Goal: Information Seeking & Learning: Learn about a topic

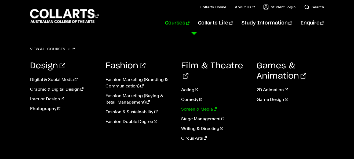
click at [189, 106] on link "Screen & Media" at bounding box center [214, 109] width 67 height 6
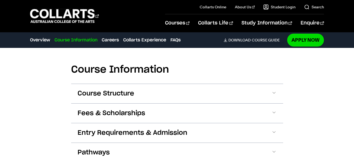
scroll to position [512, 0]
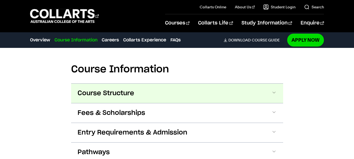
click at [247, 85] on button "Course Structure" at bounding box center [177, 93] width 212 height 19
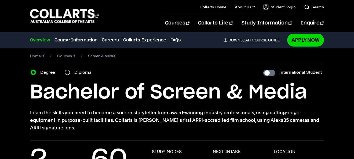
scroll to position [0, 0]
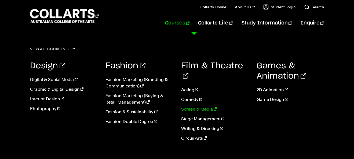
click at [200, 106] on link "Screen & Media" at bounding box center [214, 109] width 67 height 6
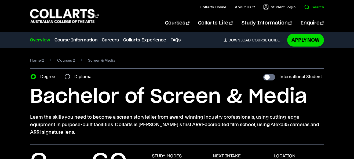
click at [316, 8] on link "Search" at bounding box center [314, 6] width 20 height 5
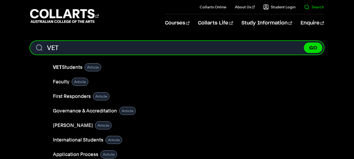
type input "VET"
click at [304, 42] on button "GO" at bounding box center [313, 47] width 19 height 10
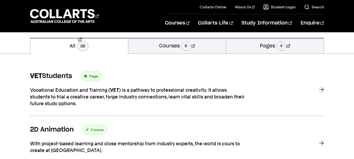
scroll to position [76, 0]
click at [198, 49] on link "Courses 6" at bounding box center [177, 45] width 98 height 16
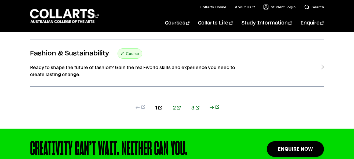
scroll to position [508, 0]
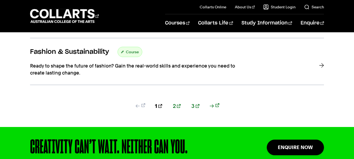
click at [176, 107] on link "2" at bounding box center [177, 106] width 8 height 8
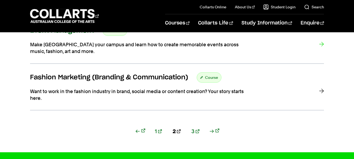
scroll to position [482, 0]
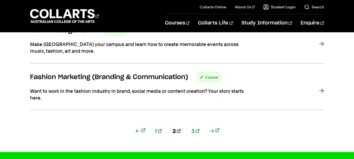
click at [191, 131] on link "3" at bounding box center [195, 131] width 8 height 8
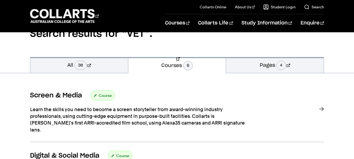
scroll to position [57, 0]
click at [106, 94] on span "Course" at bounding box center [105, 95] width 13 height 8
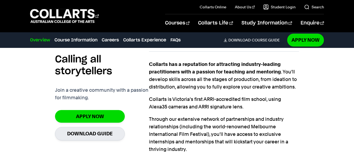
scroll to position [336, 0]
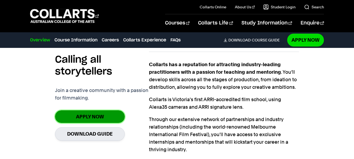
click at [99, 112] on link "Apply Now" at bounding box center [90, 116] width 70 height 13
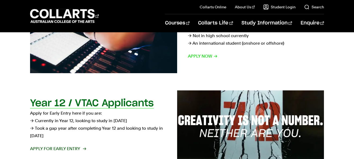
scroll to position [131, 0]
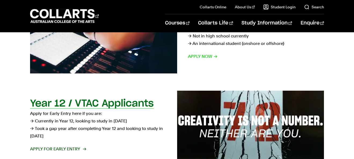
click at [93, 100] on h2 "Year 12 / VTAC Applicants" at bounding box center [92, 104] width 124 height 10
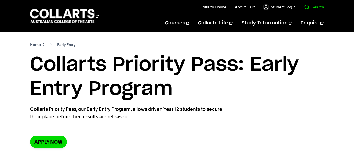
click at [316, 9] on link "Search" at bounding box center [314, 6] width 20 height 5
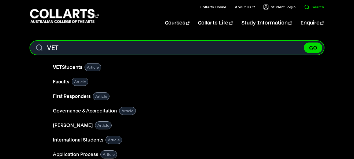
type input "VET"
click at [304, 42] on button "GO" at bounding box center [313, 47] width 19 height 10
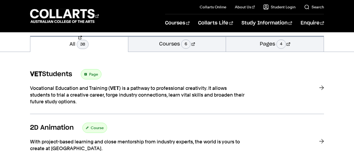
scroll to position [78, 0]
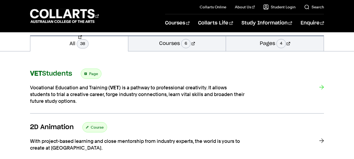
click at [94, 73] on span "Page" at bounding box center [93, 74] width 9 height 8
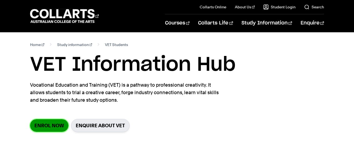
click at [52, 122] on link "Enrol Now" at bounding box center [49, 125] width 38 height 13
